Goal: Information Seeking & Learning: Learn about a topic

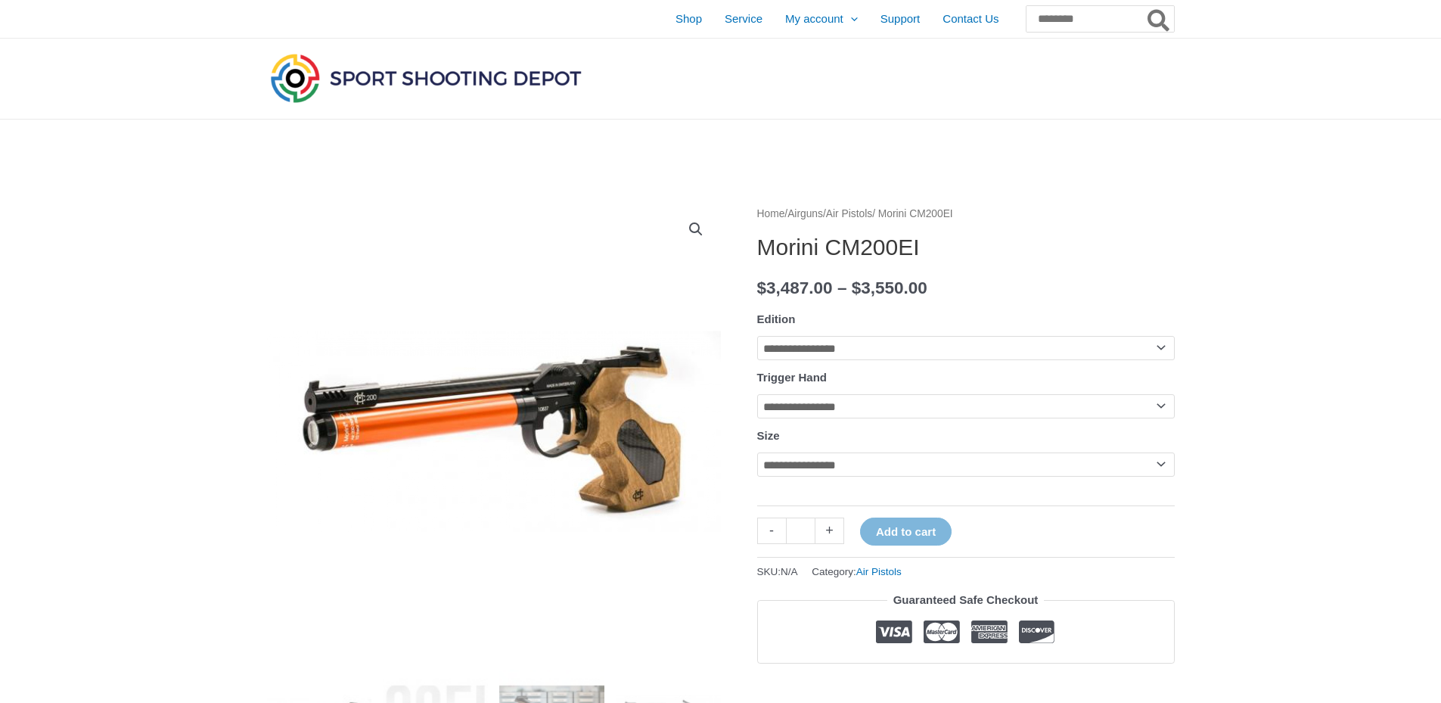
click at [367, 73] on img at bounding box center [426, 78] width 318 height 56
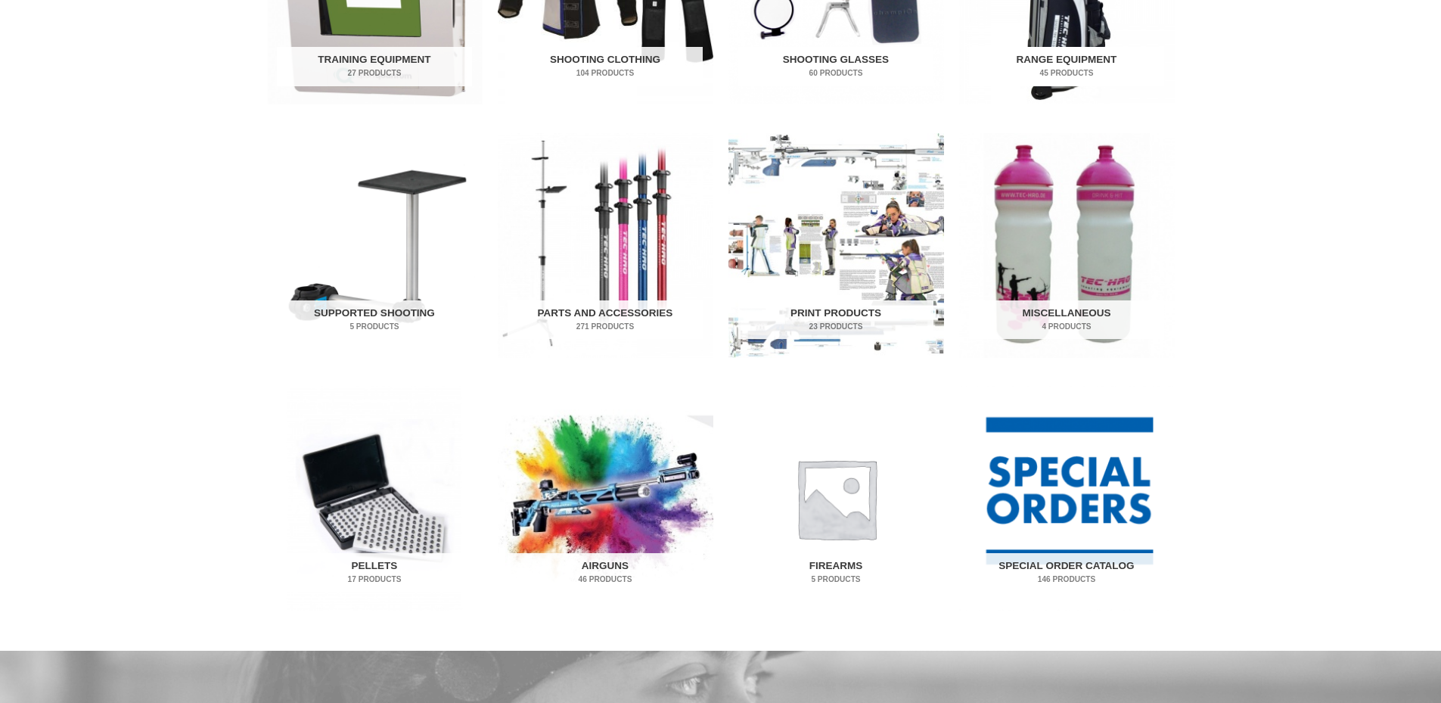
scroll to position [681, 0]
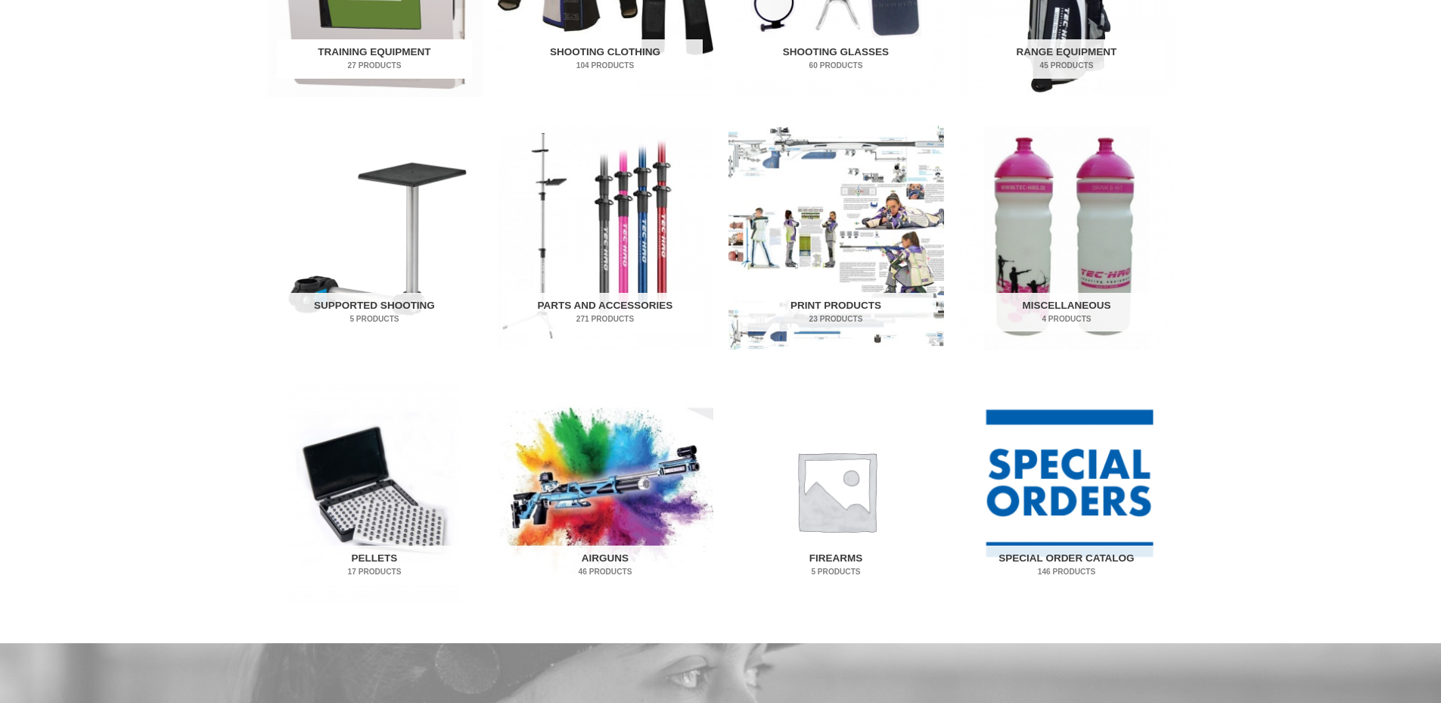
click at [379, 51] on h2 "Training Equipment 27 Products" at bounding box center [374, 58] width 195 height 39
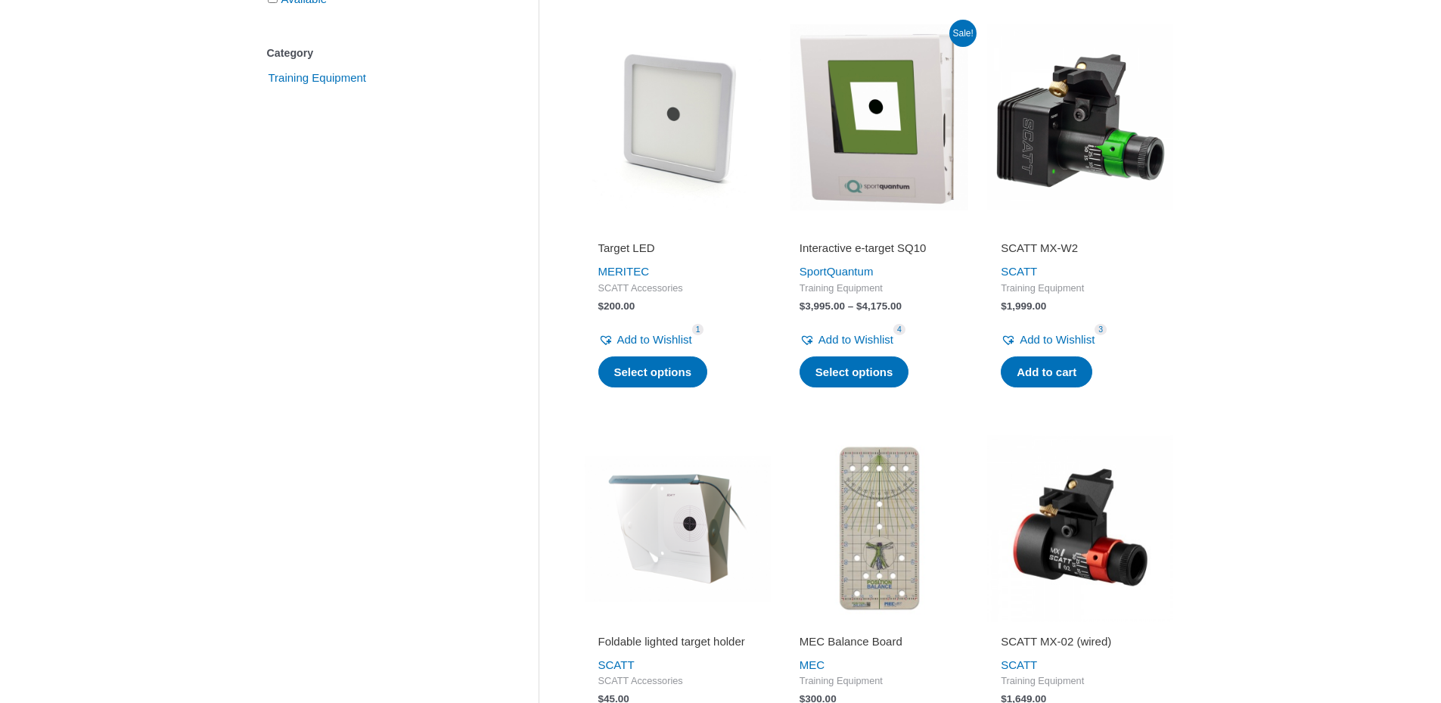
scroll to position [378, 0]
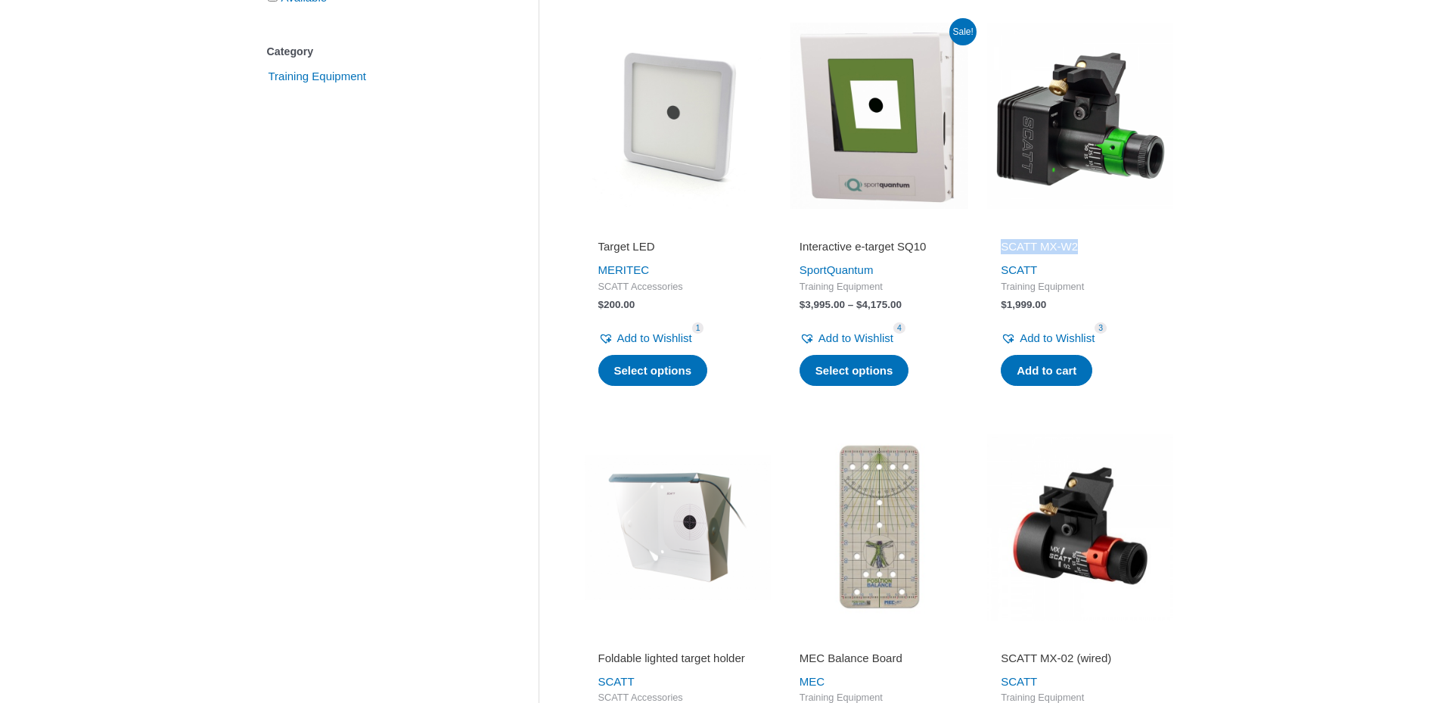
drag, startPoint x: 996, startPoint y: 266, endPoint x: 1082, endPoint y: 266, distance: 85.5
click at [1082, 266] on div "SCATT MX-W2 SCATT Training Equipment $ 1,999.00 Add to Wishlist Remove from Wis…" at bounding box center [1080, 304] width 186 height 173
copy h2 "SCATT MX-W2"
